Goal: Transaction & Acquisition: Book appointment/travel/reservation

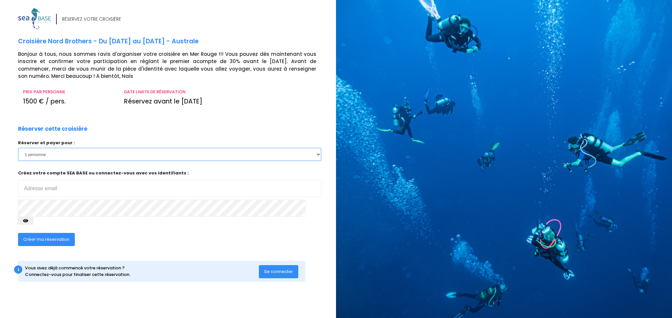
click at [200, 157] on select "1 personne 2 personnes 3 personnes 4 personnes 5 personnes 6 personnes 7 person…" at bounding box center [169, 154] width 303 height 13
select select "2"
click at [18, 148] on select "1 personne 2 personnes 3 personnes 4 personnes 5 personnes 6 personnes 7 person…" at bounding box center [169, 154] width 303 height 13
click at [58, 186] on input "email" at bounding box center [169, 188] width 303 height 17
type input "[PERSON_NAME][EMAIL_ADDRESS][DOMAIN_NAME]"
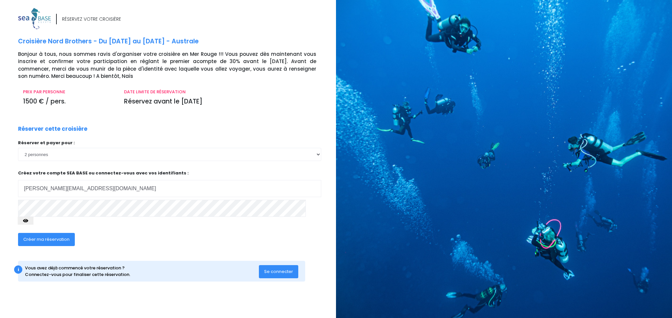
click at [33, 217] on button "button" at bounding box center [26, 221] width 16 height 8
click at [49, 236] on span "Créer ma réservation" at bounding box center [46, 239] width 46 height 6
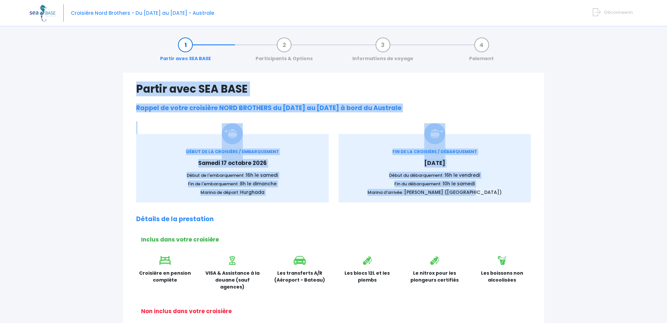
drag, startPoint x: 494, startPoint y: 190, endPoint x: 135, endPoint y: 79, distance: 375.3
click at [135, 79] on div "Partir avec SEA BASE Rappel de votre croisière NORD BROTHERS du 17/10/2026 au 2…" at bounding box center [333, 312] width 421 height 478
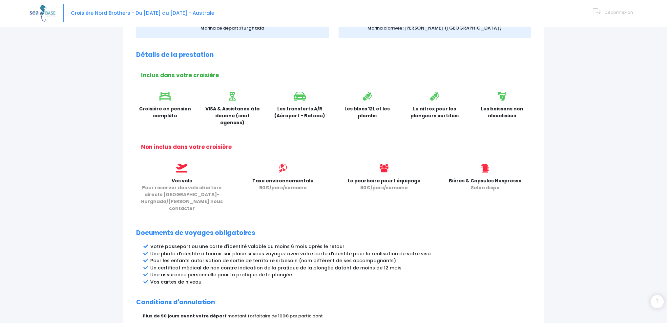
scroll to position [270, 0]
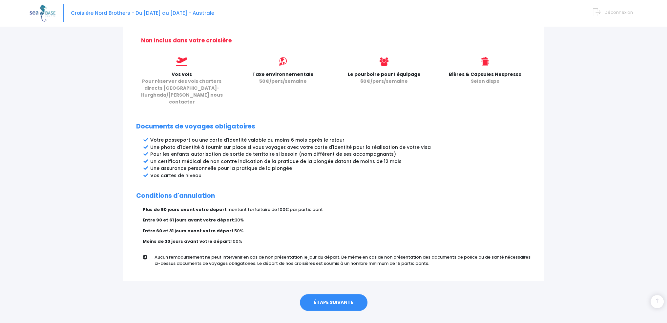
drag, startPoint x: 439, startPoint y: 249, endPoint x: 225, endPoint y: 86, distance: 268.8
click at [225, 86] on div "Partir avec SEA BASE Rappel de votre croisière NORD BROTHERS du 17/10/2026 au 2…" at bounding box center [333, 41] width 421 height 478
drag, startPoint x: 225, startPoint y: 86, endPoint x: 223, endPoint y: 77, distance: 9.2
click at [225, 86] on p "Vos vols Pour réserver des vols charters directs Paris-Hurghada/Marsa Alam nous…" at bounding box center [181, 88] width 91 height 34
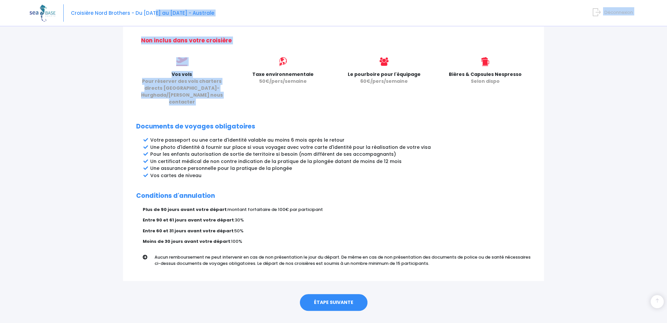
drag, startPoint x: 223, startPoint y: 77, endPoint x: 182, endPoint y: 14, distance: 74.7
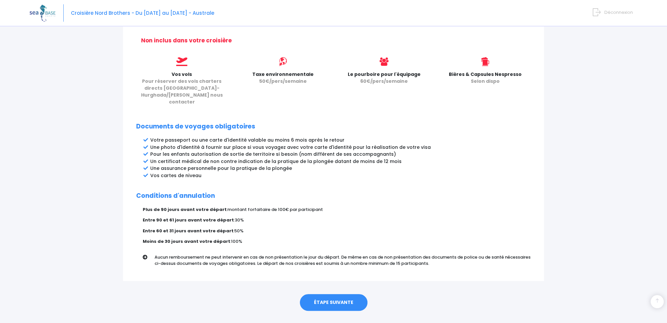
click at [371, 206] on p "Plus de 90 jours avant votre départ : montant forfaitaire de 100€ par participa…" at bounding box center [337, 209] width 388 height 7
drag, startPoint x: 436, startPoint y: 250, endPoint x: 352, endPoint y: 165, distance: 119.8
click at [354, 167] on div "Partir avec SEA BASE Rappel de votre croisière NORD BROTHERS du 17/10/2026 au 2…" at bounding box center [333, 41] width 421 height 478
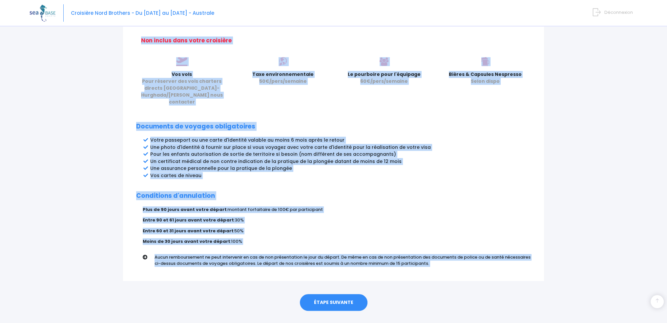
drag, startPoint x: 138, startPoint y: 80, endPoint x: 476, endPoint y: 273, distance: 389.7
click at [476, 273] on div "Partir avec SEA BASE Participants & Options Informations de voyage Paiement Par…" at bounding box center [333, 40] width 431 height 560
copy body "Partir avec SEA BASE Rappel de votre croisière NORD BROTHERS du 17/10/2026 au 2…"
click at [384, 217] on p "Entre 90 et 61 jours avant votre départ : 30%" at bounding box center [337, 220] width 388 height 7
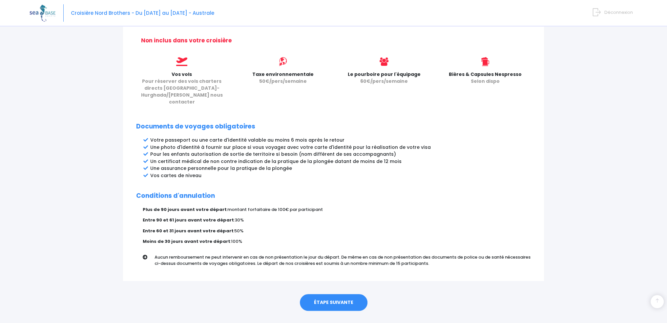
click at [331, 294] on link "ÉTAPE SUIVANTE" at bounding box center [334, 302] width 68 height 17
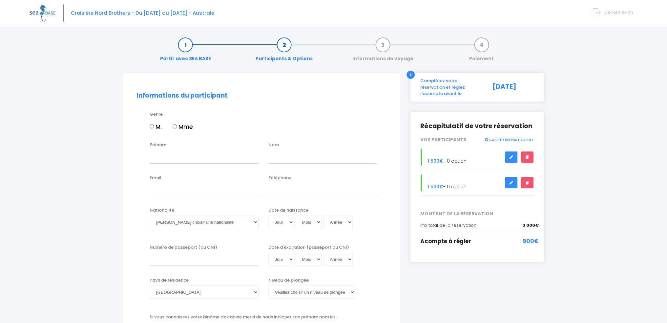
click at [175, 125] on input "Mme" at bounding box center [175, 126] width 4 height 4
radio input "true"
click at [175, 159] on input "Prénom" at bounding box center [204, 156] width 109 height 13
drag, startPoint x: 179, startPoint y: 158, endPoint x: 140, endPoint y: 158, distance: 38.4
click at [140, 158] on div "Prénom Richard Nom" at bounding box center [262, 154] width 260 height 26
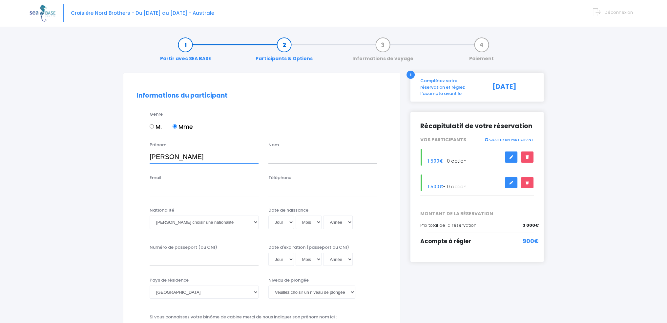
type input "[PERSON_NAME]"
click at [158, 185] on input "Email" at bounding box center [204, 189] width 109 height 13
type input "[PERSON_NAME][EMAIL_ADDRESS][DOMAIN_NAME]"
type input "0470789224"
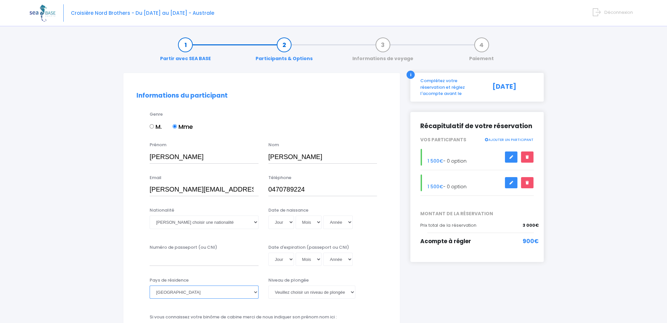
select select "Belgique"
click at [226, 218] on select "Veuillez choisir une nationalité Afghane Albanaise Algerienne Allemande America…" at bounding box center [204, 221] width 109 height 13
select select "Belge"
click at [150, 215] on select "Veuillez choisir une nationalité Afghane Albanaise Algerienne Allemande America…" at bounding box center [204, 221] width 109 height 13
click at [282, 225] on select "Jour 01 02 03 04 05 06 07 08 09 10 11 12 13 14 15 16 17 18 19 20 21 22 23 24 25…" at bounding box center [281, 221] width 26 height 13
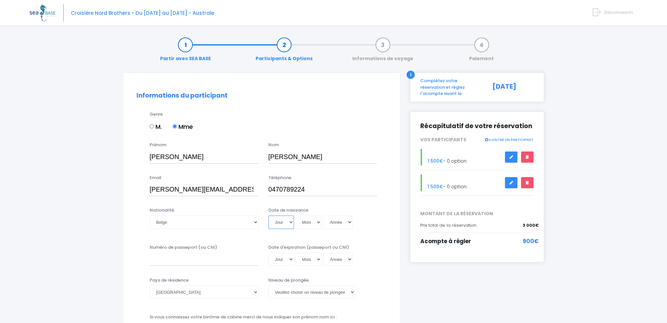
select select "03"
click at [268, 215] on select "Jour 01 02 03 04 05 06 07 08 09 10 11 12 13 14 15 16 17 18 19 20 21 22 23 24 25…" at bounding box center [281, 221] width 26 height 13
click at [308, 222] on select "Mois 01 02 03 04 05 06 07 08 09 10 11 12" at bounding box center [309, 221] width 26 height 13
select select "09"
click at [296, 215] on select "Mois 01 02 03 04 05 06 07 08 09 10 11 12" at bounding box center [309, 221] width 26 height 13
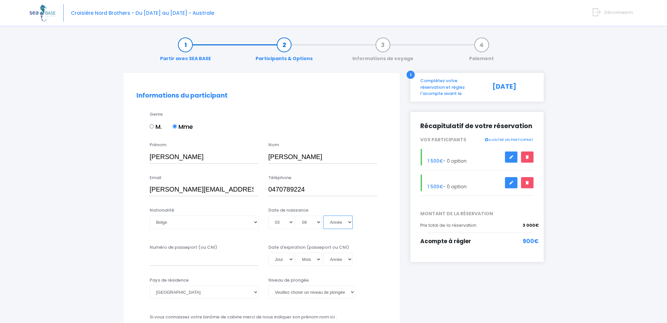
click at [349, 223] on select "Année 2045 2044 2043 2042 2041 2040 2039 2038 2037 2036 2035 2034 2033 2032 203…" at bounding box center [338, 221] width 30 height 13
select select "1973"
click at [323, 215] on select "Année 2045 2044 2043 2042 2041 2040 2039 2038 2037 2036 2035 2034 2033 2032 203…" at bounding box center [338, 221] width 30 height 13
type input "1973-09-03"
click at [282, 258] on select "Jour 01 02 03 04 05 06 07 08 09 10 11 12 13 14 15 16 17 18 19 20 21 22 23 24 25…" at bounding box center [281, 258] width 26 height 13
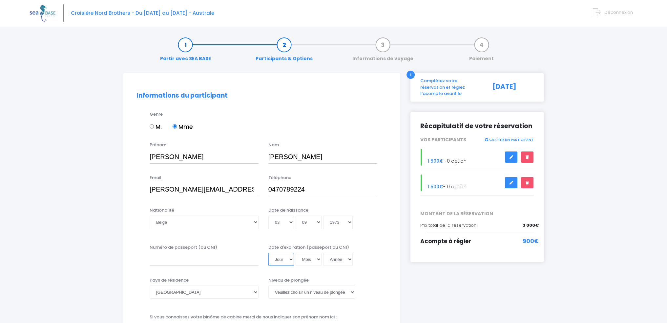
click at [282, 258] on select "Jour 01 02 03 04 05 06 07 08 09 10 11 12 13 14 15 16 17 18 19 20 21 22 23 24 25…" at bounding box center [281, 258] width 26 height 13
click at [291, 259] on select "Jour 01 02 03 04 05 06 07 08 09 10 11 12 13 14 15 16 17 18 19 20 21 22 23 24 25…" at bounding box center [281, 258] width 26 height 13
click at [189, 258] on input "Numéro de passeport (ou CNI)" at bounding box center [204, 258] width 109 height 13
type input "595-2036597-03"
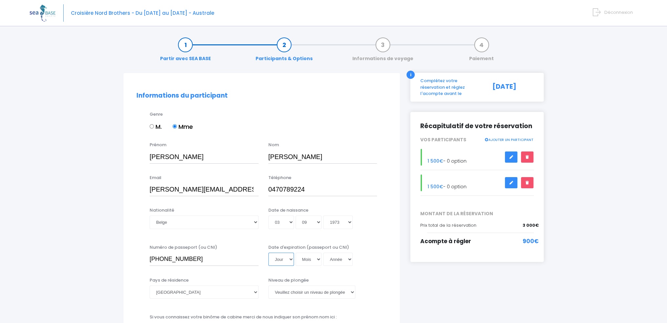
click at [269, 262] on select "Jour 01 02 03 04 05 06 07 08 09 10 11 12 13 14 15 16 17 18 19 20 21 22 23 24 25…" at bounding box center [281, 258] width 26 height 13
select select "20"
click at [268, 252] on select "Jour 01 02 03 04 05 06 07 08 09 10 11 12 13 14 15 16 17 18 19 20 21 22 23 24 25…" at bounding box center [281, 258] width 26 height 13
click at [318, 259] on select "Mois 01 02 03 04 05 06 07 08 09 10 11 12" at bounding box center [309, 258] width 26 height 13
select select "02"
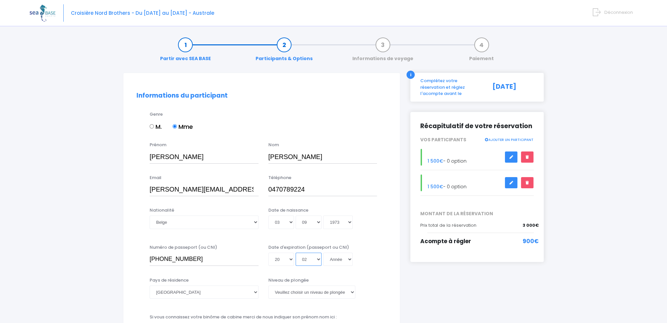
click at [296, 252] on select "Mois 01 02 03 04 05 06 07 08 09 10 11 12" at bounding box center [309, 258] width 26 height 13
click at [340, 260] on select "Année 2045 2044 2043 2042 2041 2040 2039 2038 2037 2036 2035 2034 2033 2032 203…" at bounding box center [338, 258] width 30 height 13
select select "2034"
click at [323, 252] on select "Année 2045 2044 2043 2042 2041 2040 2039 2038 2037 2036 2035 2034 2033 2032 203…" at bounding box center [338, 258] width 30 height 13
type input "2034-02-20"
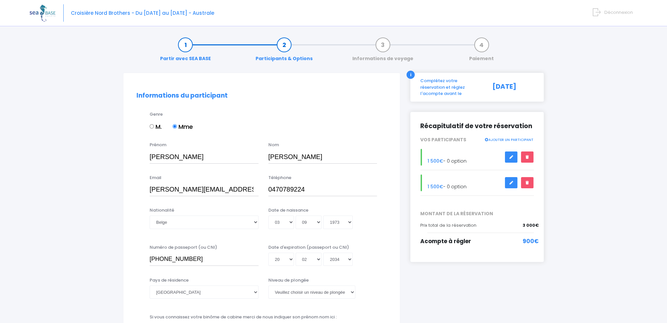
click at [375, 264] on div "Jour 01 02 03 04 05 06 07 08 09 10 11 12 13 14 15 16 17 18 19 20 21 22 23 24 25…" at bounding box center [322, 258] width 109 height 13
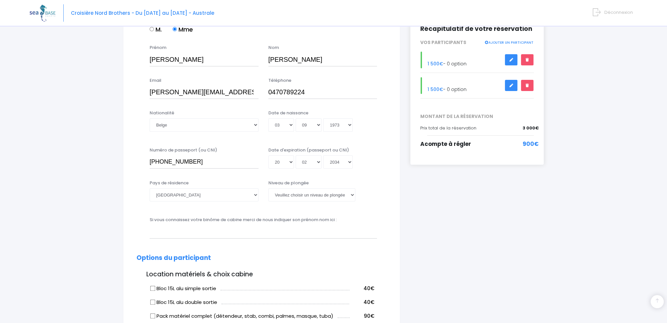
scroll to position [131, 0]
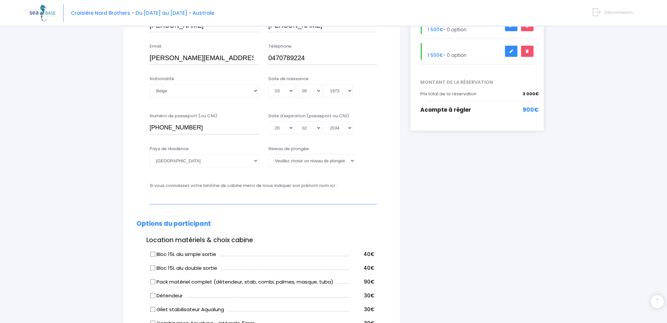
click at [203, 201] on input "text" at bounding box center [263, 197] width 227 height 13
type input "F"
type input "Gratien FABUREL"
click at [301, 169] on div "Niveau de plongée Veuillez choisir un niveau de plongée Non plongeur Junior OW …" at bounding box center [323, 158] width 119 height 26
click at [302, 163] on select "Veuillez choisir un niveau de plongée Non plongeur Junior OW diver Adventure OW…" at bounding box center [311, 160] width 87 height 13
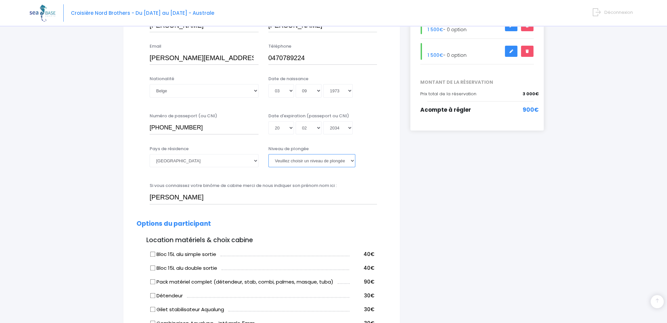
click at [302, 163] on select "Veuillez choisir un niveau de plongée Non plongeur Junior OW diver Adventure OW…" at bounding box center [311, 160] width 87 height 13
select select "N4"
click at [268, 154] on select "Veuillez choisir un niveau de plongée Non plongeur Junior OW diver Adventure OW…" at bounding box center [311, 160] width 87 height 13
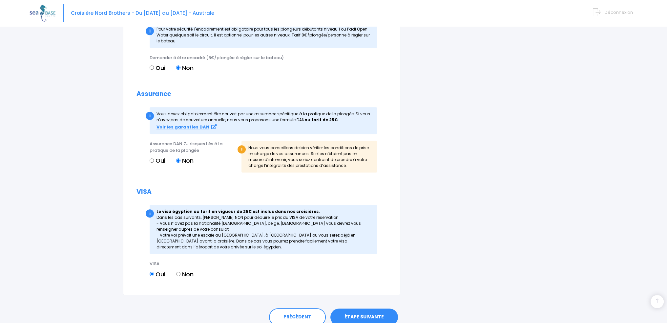
scroll to position [598, 0]
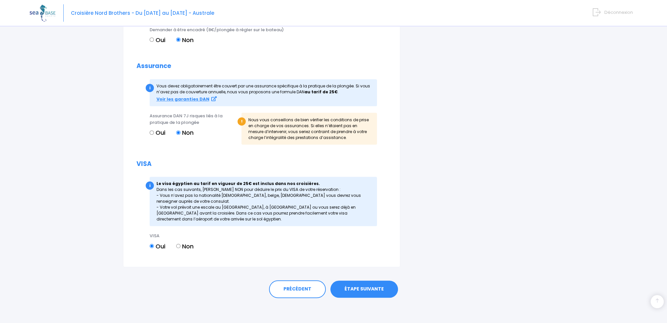
click at [356, 286] on link "ÉTAPE SUIVANTE" at bounding box center [364, 288] width 68 height 17
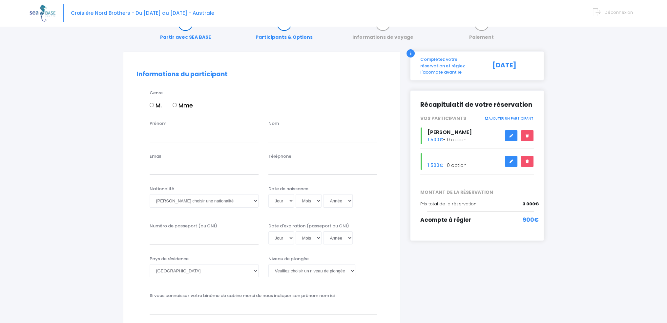
scroll to position [33, 0]
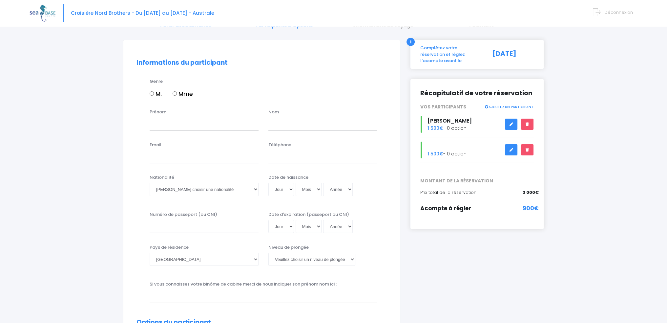
click at [154, 95] on label "M." at bounding box center [156, 93] width 12 height 9
click at [154, 95] on input "M." at bounding box center [152, 93] width 4 height 4
radio input "true"
click at [160, 125] on input "Prénom" at bounding box center [204, 123] width 109 height 13
type input "Gratien"
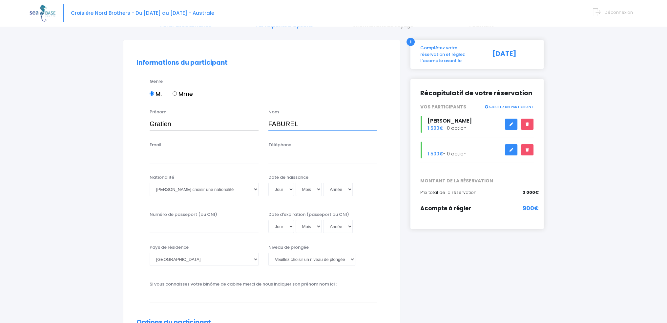
type input "FABUREL"
click at [156, 157] on input "Email" at bounding box center [204, 156] width 109 height 13
type input "gratien@faburel.com"
click at [288, 157] on input "Téléphone" at bounding box center [322, 156] width 109 height 13
type input "+32470765873"
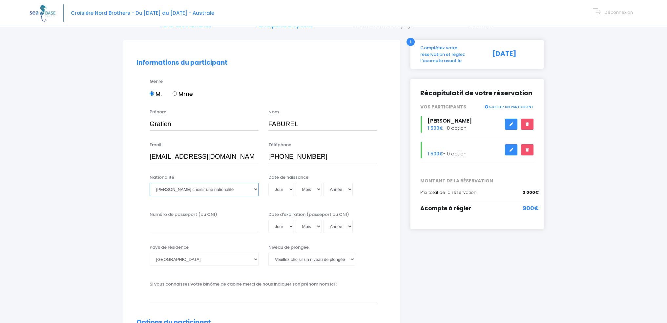
click at [190, 189] on select "Veuillez choisir une nationalité Afghane Albanaise Algerienne Allemande America…" at bounding box center [204, 188] width 109 height 13
click at [184, 190] on select "Veuillez choisir une nationalité Afghane Albanaise Algerienne Allemande America…" at bounding box center [204, 188] width 109 height 13
click at [184, 190] on select "Veuillez choisir une nationalité [DEMOGRAPHIC_DATA] Algerienne Allemande [GEOGR…" at bounding box center [204, 188] width 109 height 13
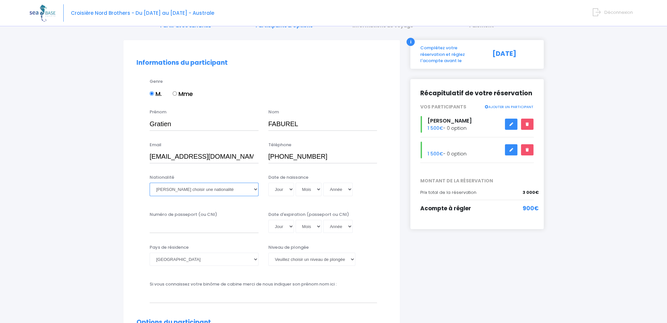
select select "Belge"
click at [150, 182] on select "Veuillez choisir une nationalité [DEMOGRAPHIC_DATA] Algerienne Allemande [GEOGR…" at bounding box center [204, 188] width 109 height 13
click at [283, 189] on select "Jour 01 02 03 04 05 06 07 08 09 10 11 12 13 14 15 16 17 18 19 20 21 22 23 24 25…" at bounding box center [281, 188] width 26 height 13
select select "05"
click at [268, 182] on select "Jour 01 02 03 04 05 06 07 08 09 10 11 12 13 14 15 16 17 18 19 20 21 22 23 24 25…" at bounding box center [281, 188] width 26 height 13
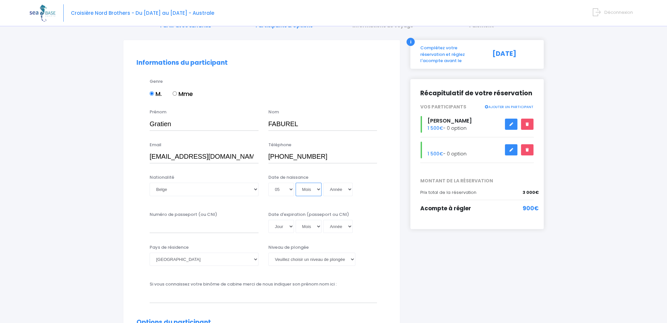
click at [310, 193] on select "Mois 01 02 03 04 05 06 07 08 09 10 11 12" at bounding box center [309, 188] width 26 height 13
select select "08"
click at [296, 182] on select "Mois 01 02 03 04 05 06 07 08 09 10 11 12" at bounding box center [309, 188] width 26 height 13
click at [337, 188] on select "Année 2045 2044 2043 2042 2041 2040 2039 2038 2037 2036 2035 2034 2033 2032 203…" at bounding box center [338, 188] width 30 height 13
select select "1981"
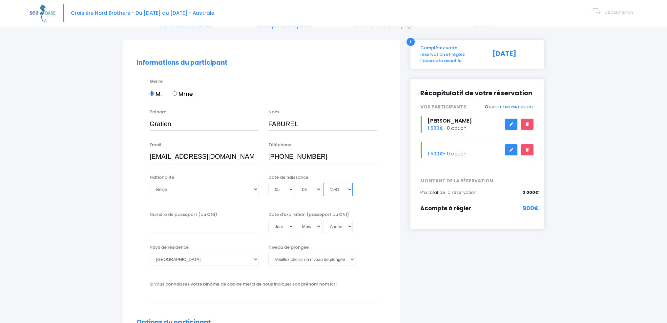
click at [323, 182] on select "Année 2045 2044 2043 2042 2041 2040 2039 2038 2037 2036 2035 2034 2033 2032 203…" at bounding box center [338, 188] width 30 height 13
type input "1981-08-05"
click at [178, 227] on input "Numéro de passeport (ou CNI)" at bounding box center [204, 226] width 109 height 13
click at [182, 225] on input "592383853535" at bounding box center [204, 226] width 109 height 13
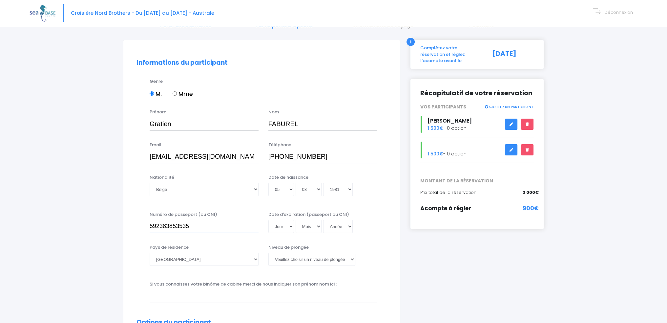
type input "-"
type input "592-3838535-35"
click at [279, 227] on select "Jour 01 02 03 04 05 06 07 08 09 10 11 12 13 14 15 16 17 18 19 20 21 22 23 24 25…" at bounding box center [281, 226] width 26 height 13
select select "03"
click at [268, 220] on select "Jour 01 02 03 04 05 06 07 08 09 10 11 12 13 14 15 16 17 18 19 20 21 22 23 24 25…" at bounding box center [281, 226] width 26 height 13
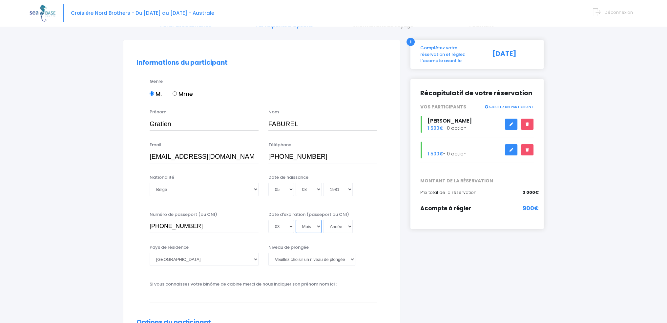
click at [312, 228] on select "Mois 01 02 03 04 05 06 07 08 09 10 11 12" at bounding box center [309, 226] width 26 height 13
select select "06"
click at [296, 220] on select "Mois 01 02 03 04 05 06 07 08 09 10 11 12" at bounding box center [309, 226] width 26 height 13
click at [339, 227] on select "Année 2045 2044 2043 2042 2041 2040 2039 2038 2037 2036 2035 2034 2033 2032 203…" at bounding box center [338, 226] width 30 height 13
select select "2026"
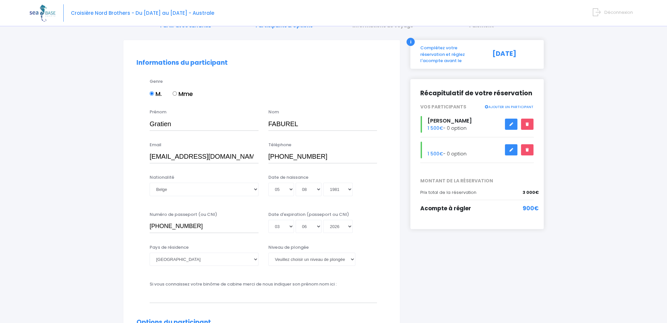
click at [323, 233] on select "Année 2045 2044 2043 2042 2041 2040 2039 2038 2037 2036 2035 2034 2033 2032 203…" at bounding box center [338, 226] width 30 height 13
type input "2026-06-03"
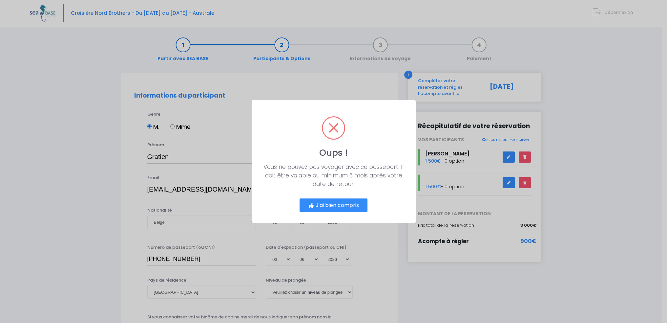
scroll to position [0, 0]
click at [347, 203] on button "J'ai bien compris" at bounding box center [336, 205] width 68 height 14
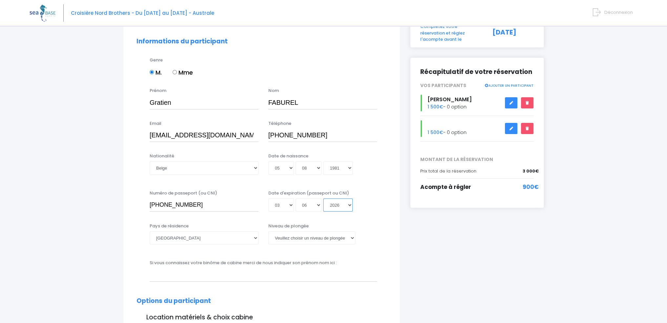
scroll to position [66, 0]
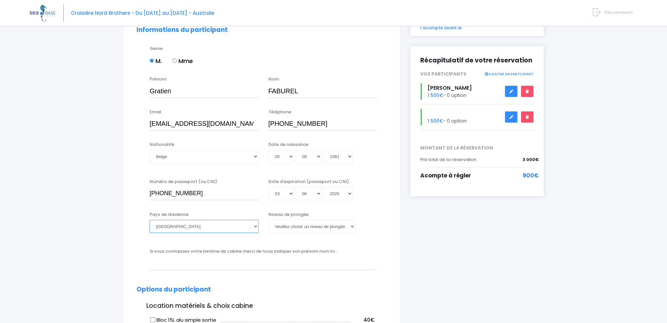
click at [187, 227] on select "Afghanistan Afrique du Sud Albanie Algérie Allemagne Andorre Angola Anguilla An…" at bounding box center [204, 226] width 109 height 13
select select "Belgique"
click at [150, 220] on select "Afghanistan Afrique du Sud Albanie Algérie Allemagne Andorre Angola Anguilla An…" at bounding box center [204, 226] width 109 height 13
click at [328, 226] on select "Veuillez choisir un niveau de plongée Non plongeur Junior OW diver Adventure OW…" at bounding box center [311, 226] width 87 height 13
click at [268, 220] on select "Veuillez choisir un niveau de plongée Non plongeur Junior OW diver Adventure OW…" at bounding box center [311, 226] width 87 height 13
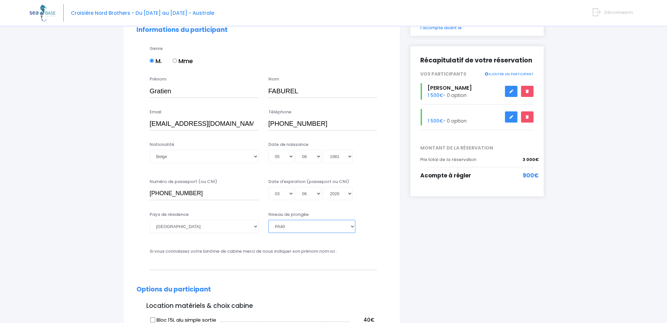
click at [339, 225] on select "Veuillez choisir un niveau de plongée Non plongeur Junior OW diver Adventure OW…" at bounding box center [311, 226] width 87 height 13
select select "Autre"
click at [268, 220] on select "Veuillez choisir un niveau de plongée Non plongeur Junior OW diver Adventure OW…" at bounding box center [311, 226] width 87 height 13
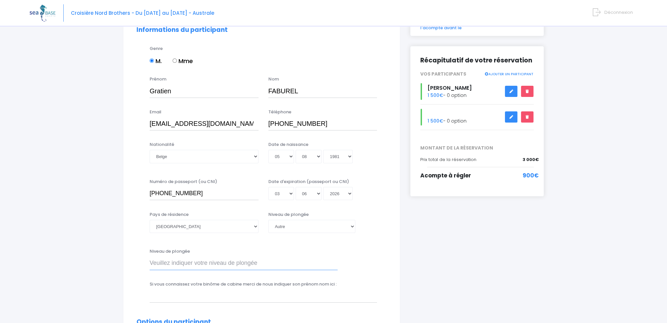
click at [171, 265] on input "Niveau de plongée" at bounding box center [244, 262] width 188 height 13
type input "M"
click at [297, 225] on select "Veuillez choisir un niveau de plongée Non plongeur Junior OW diver Adventure OW…" at bounding box center [311, 226] width 87 height 13
click at [268, 220] on select "Veuillez choisir un niveau de plongée Non plongeur Junior OW diver Adventure OW…" at bounding box center [311, 226] width 87 height 13
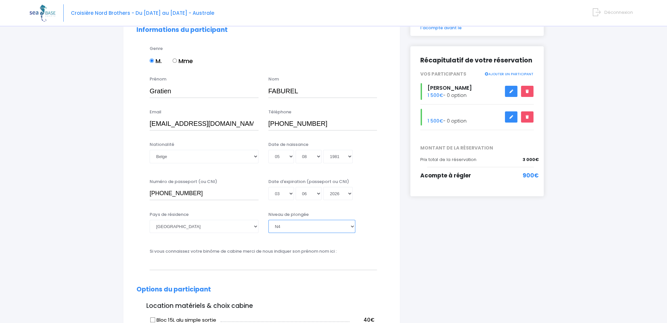
click at [294, 225] on select "Veuillez choisir un niveau de plongée Non plongeur Junior OW diver Adventure OW…" at bounding box center [311, 226] width 87 height 13
select select "Autre"
click at [268, 220] on select "Veuillez choisir un niveau de plongée Non plongeur Junior OW diver Adventure OW…" at bounding box center [311, 226] width 87 height 13
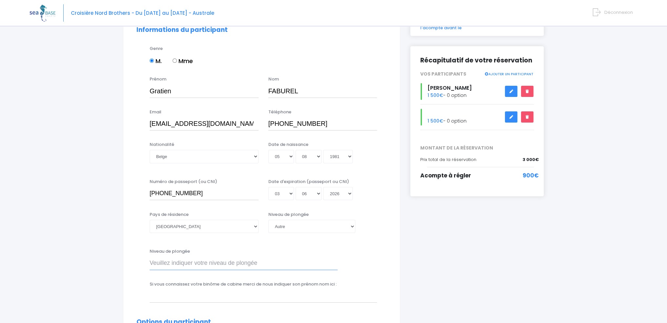
click at [167, 260] on input "Niveau de plongée" at bounding box center [244, 262] width 188 height 13
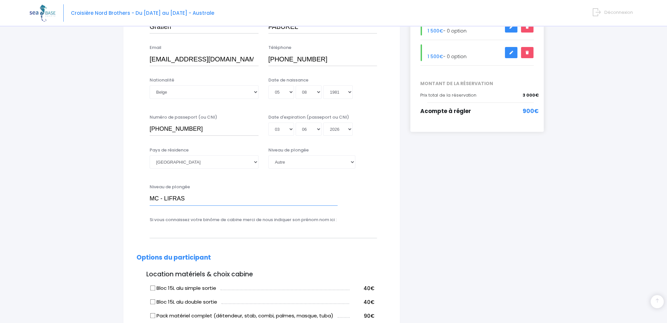
scroll to position [131, 0]
type input "MC - LIFRAS"
click at [206, 230] on input "text" at bounding box center [263, 229] width 227 height 13
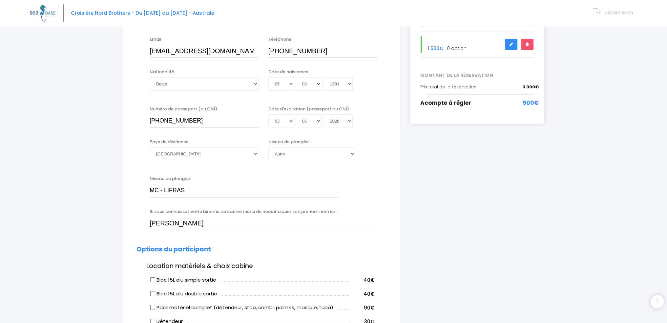
scroll to position [0, 0]
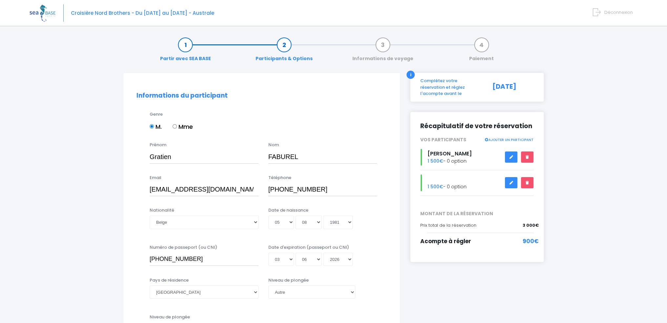
type input "Isabelle RICHARD"
click at [507, 152] on link at bounding box center [511, 156] width 12 height 11
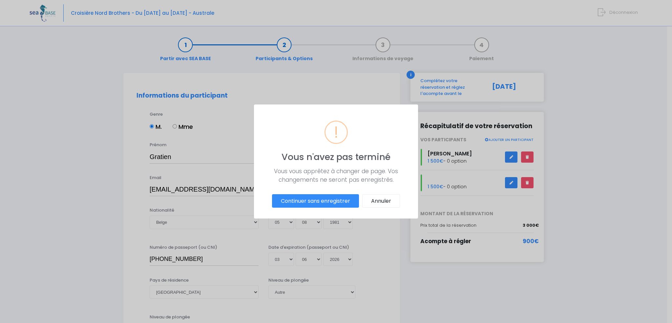
click at [509, 195] on div "? ! i Vous n'avez pas terminé × Vous vous apprêtez à changer de page. Vos chang…" at bounding box center [336, 161] width 672 height 323
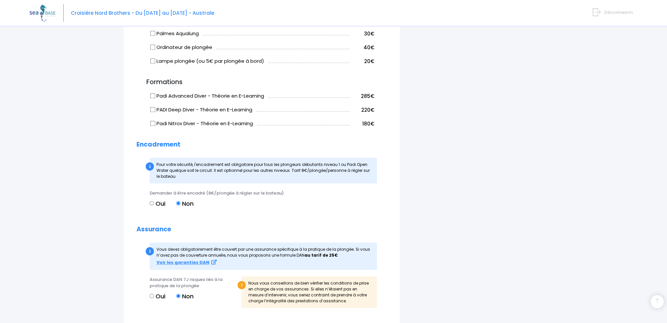
scroll to position [624, 0]
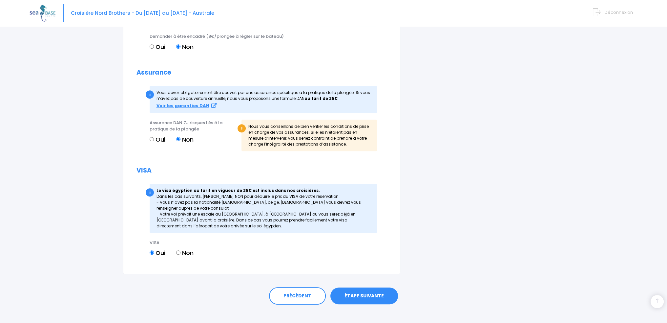
click at [366, 293] on link "ÉTAPE SUIVANTE" at bounding box center [364, 295] width 68 height 17
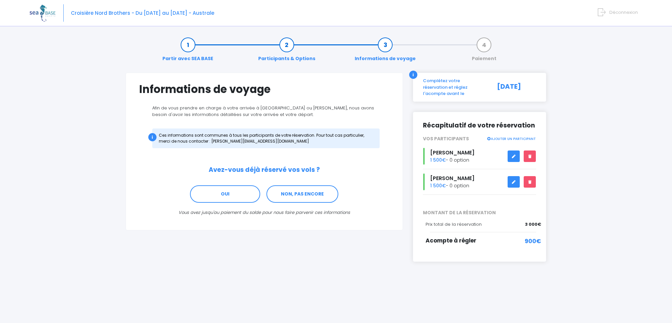
click at [513, 156] on icon at bounding box center [514, 156] width 5 height 0
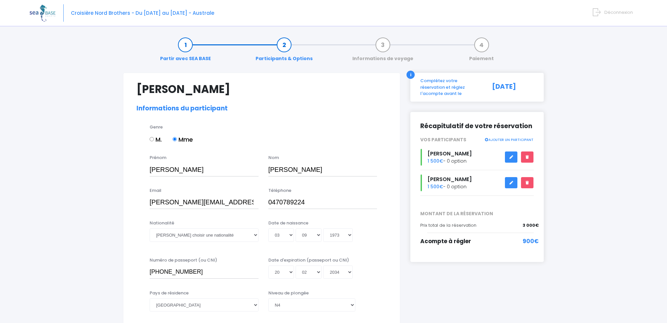
select select "[GEOGRAPHIC_DATA]"
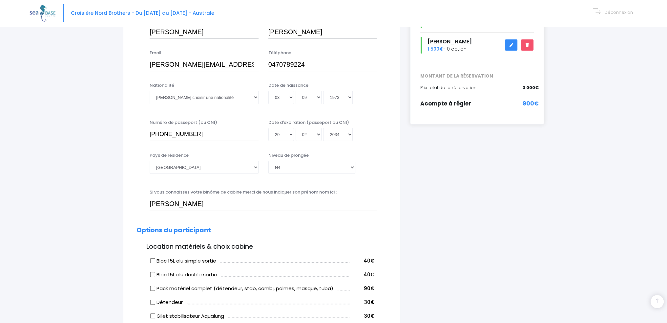
scroll to position [197, 0]
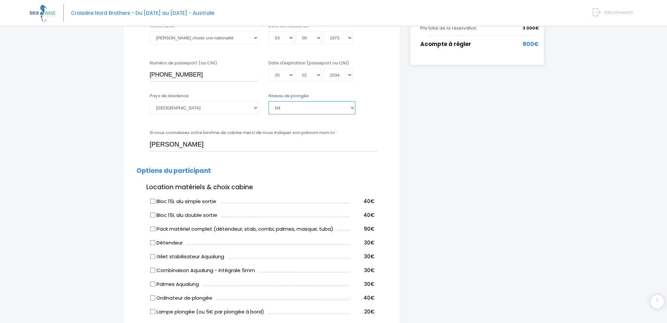
click at [319, 109] on select "[PERSON_NAME] choisir un niveau de plongée Non plongeur Junior OW diver Adventu…" at bounding box center [311, 107] width 87 height 13
select select "Autre"
click at [268, 101] on select "[PERSON_NAME] choisir un niveau de plongée Non plongeur Junior OW diver Adventu…" at bounding box center [311, 107] width 87 height 13
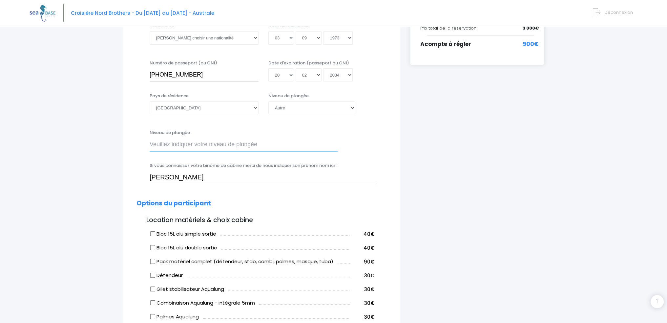
click at [166, 145] on input "Niveau de plongée" at bounding box center [244, 144] width 188 height 13
type input "N"
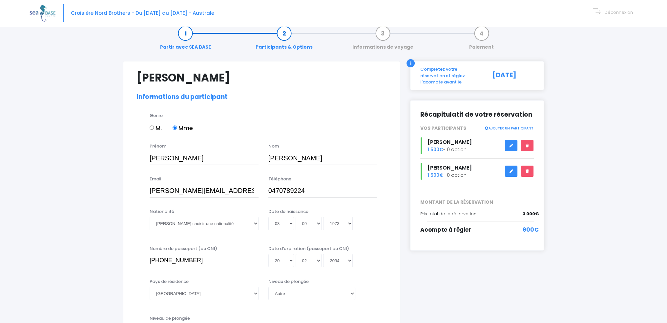
scroll to position [0, 0]
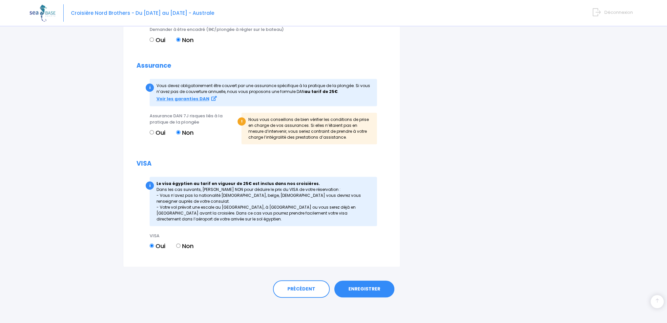
type input "4* LIFRAS"
click at [360, 287] on link "ENREGISTRER" at bounding box center [364, 288] width 60 height 17
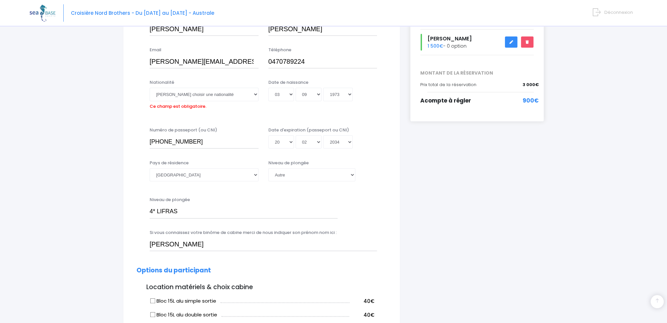
scroll to position [97, 0]
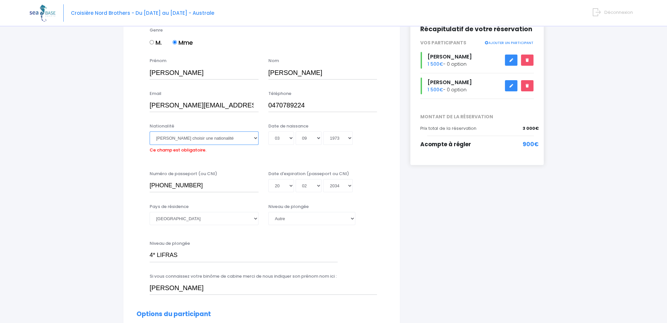
click at [231, 139] on select "Veuillez choisir une nationalité [DEMOGRAPHIC_DATA] Algerienne Allemande [GEOGR…" at bounding box center [204, 137] width 109 height 13
select select "Belge"
click at [150, 131] on select "Veuillez choisir une nationalité [DEMOGRAPHIC_DATA] Algerienne Allemande [GEOGR…" at bounding box center [204, 137] width 109 height 13
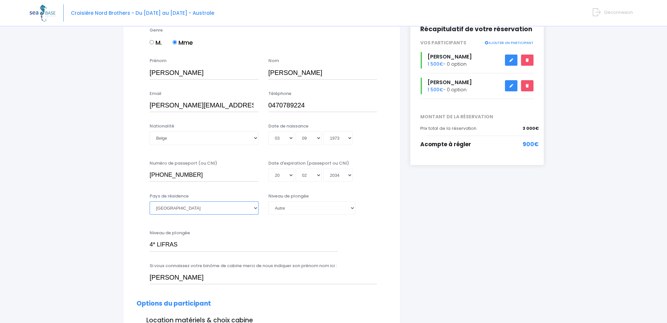
click at [196, 205] on select "[GEOGRAPHIC_DATA] [GEOGRAPHIC_DATA] [GEOGRAPHIC_DATA] [GEOGRAPHIC_DATA] [GEOGRA…" at bounding box center [204, 207] width 109 height 13
select select "[GEOGRAPHIC_DATA]"
click at [150, 201] on select "[GEOGRAPHIC_DATA] [GEOGRAPHIC_DATA] [GEOGRAPHIC_DATA] [GEOGRAPHIC_DATA] [GEOGRA…" at bounding box center [204, 207] width 109 height 13
click at [364, 231] on div "Niveau de plongée 4* LIFRAS" at bounding box center [262, 242] width 260 height 26
click at [311, 205] on select "[PERSON_NAME] choisir un niveau de plongée Non plongeur Junior OW diver Adventu…" at bounding box center [311, 207] width 87 height 13
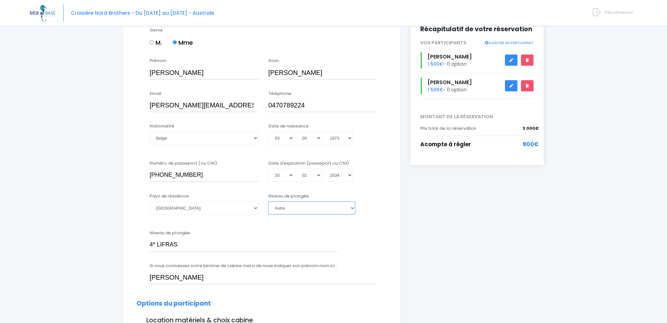
click at [311, 209] on select "[PERSON_NAME] choisir un niveau de plongée Non plongeur Junior OW diver Adventu…" at bounding box center [311, 207] width 87 height 13
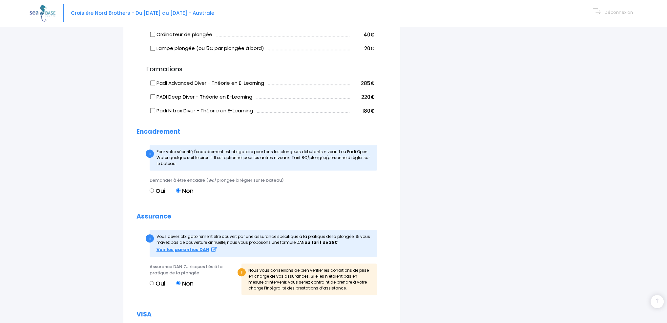
scroll to position [643, 0]
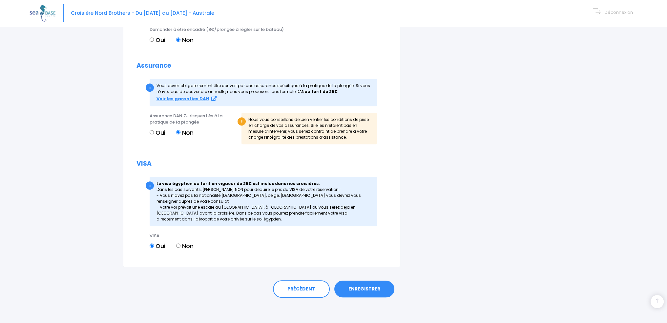
click at [364, 287] on link "ENREGISTRER" at bounding box center [364, 288] width 60 height 17
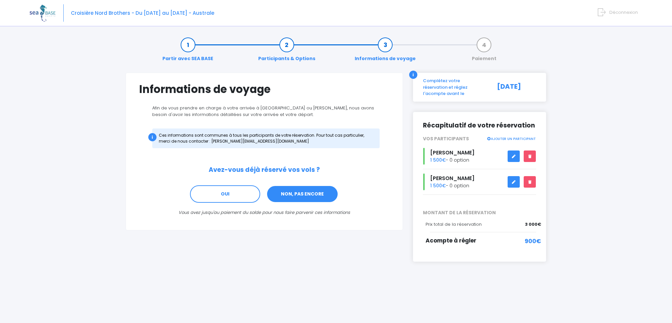
click at [307, 194] on link "NON, PAS ENCORE" at bounding box center [302, 194] width 72 height 18
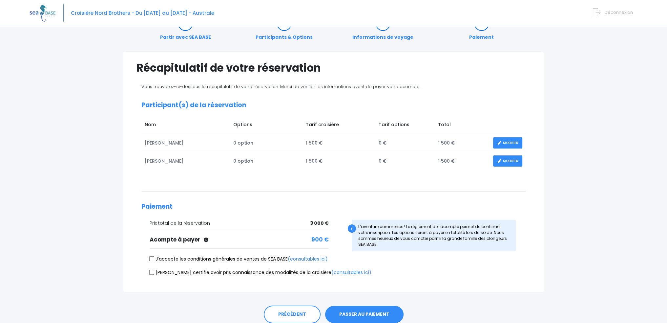
scroll to position [33, 0]
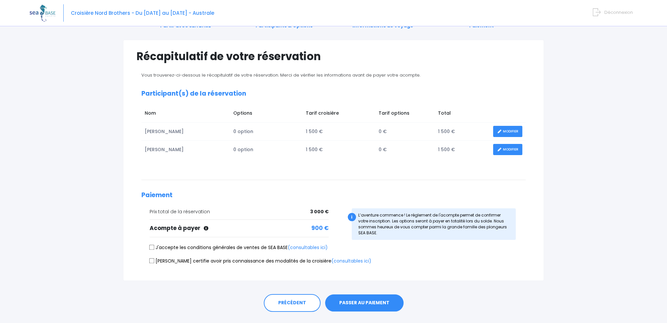
click at [151, 247] on input "J'accepte les conditions générales de ventes de SEA BASE (consultables ici)" at bounding box center [151, 246] width 5 height 5
checkbox input "true"
click at [151, 259] on input "[PERSON_NAME] certifie avoir pris connaissance des modalités de la croisière (c…" at bounding box center [151, 260] width 5 height 5
checkbox input "true"
click at [364, 302] on button "PASSER AU PAIEMENT" at bounding box center [364, 302] width 78 height 17
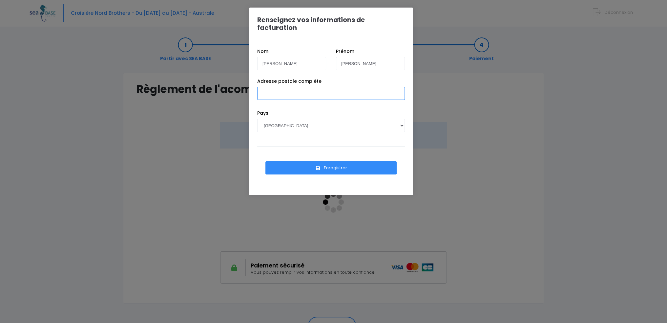
click at [283, 88] on input "Adresse postale complète" at bounding box center [331, 93] width 148 height 13
type input "Rue du limbourg 71"
select select "BE"
type input "Rue du limbourg 71 4300 Waremme"
click at [300, 161] on button "Enregistrer" at bounding box center [330, 167] width 131 height 13
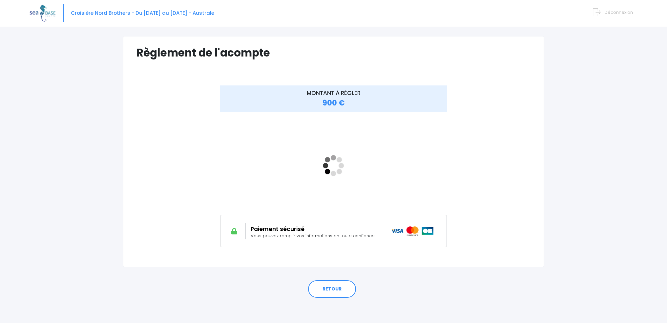
scroll to position [37, 0]
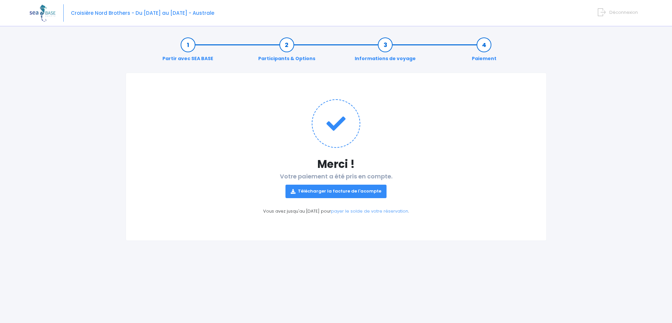
click at [337, 193] on link "Télécharger la facture de l'acompte" at bounding box center [336, 190] width 101 height 13
click at [376, 211] on link "payer le solde de votre réservation" at bounding box center [369, 211] width 77 height 6
